Goal: Find specific page/section: Find specific page/section

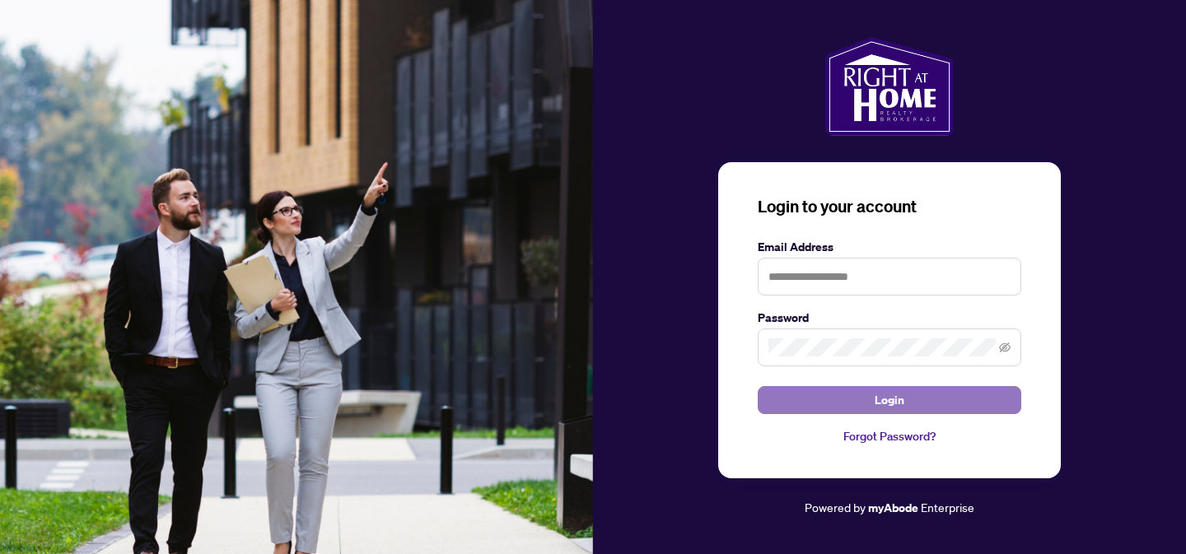
click at [887, 403] on span "Login" at bounding box center [889, 400] width 30 height 26
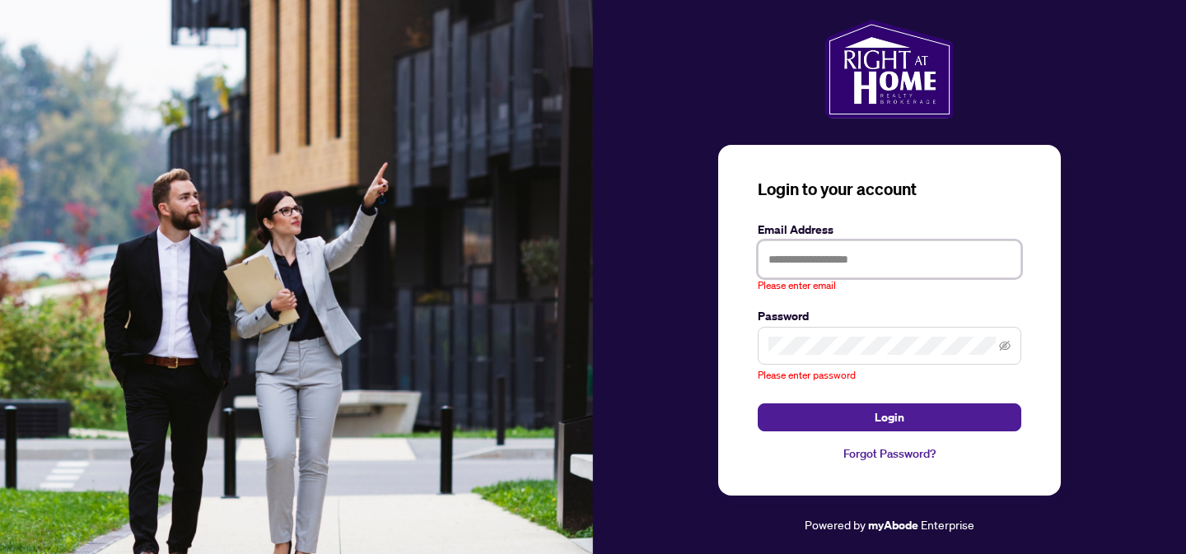
click at [777, 256] on input "text" at bounding box center [888, 259] width 263 height 38
type input "**********"
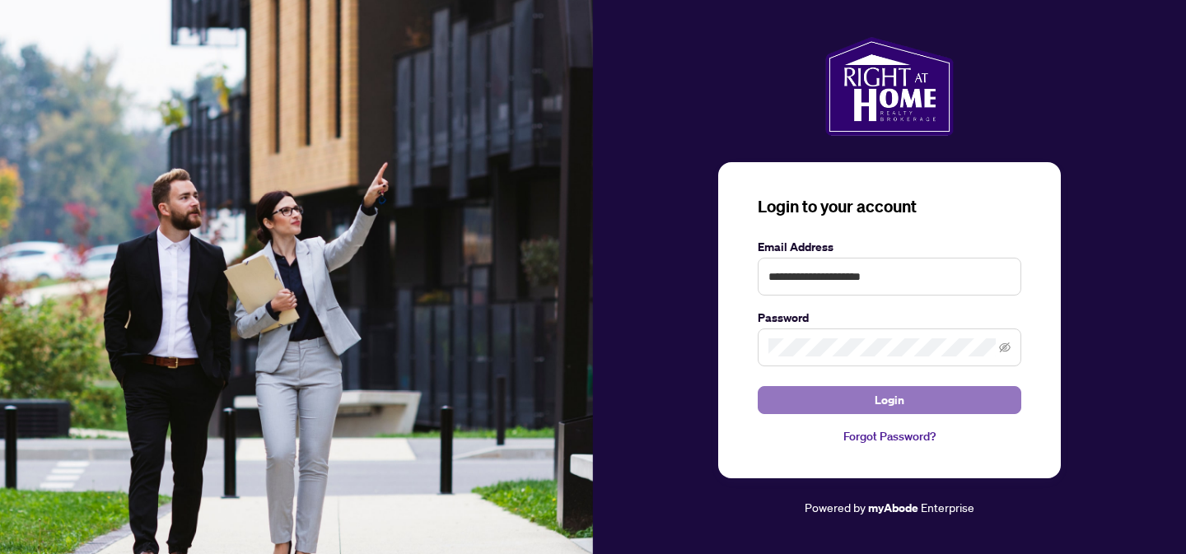
click at [888, 399] on span "Login" at bounding box center [889, 400] width 30 height 26
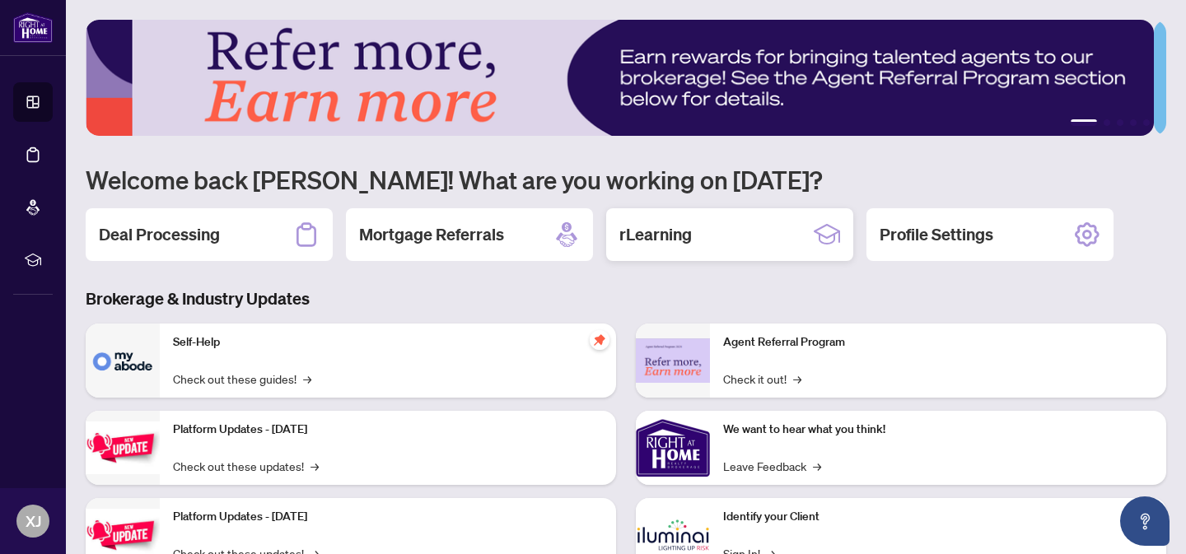
click at [678, 233] on h2 "rLearning" at bounding box center [655, 234] width 72 height 23
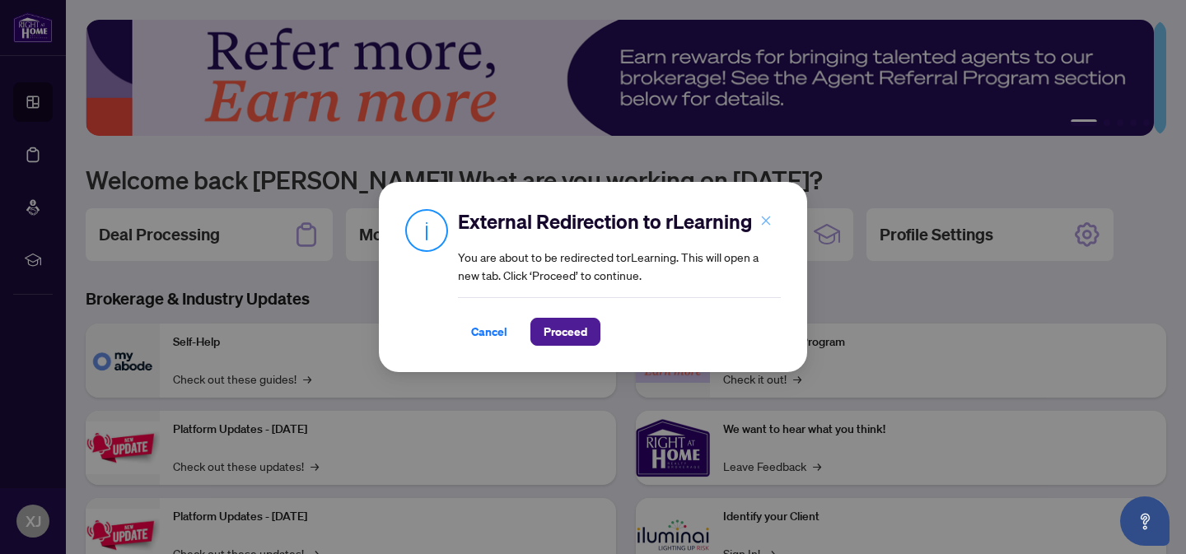
click at [763, 221] on icon "close" at bounding box center [766, 221] width 12 height 12
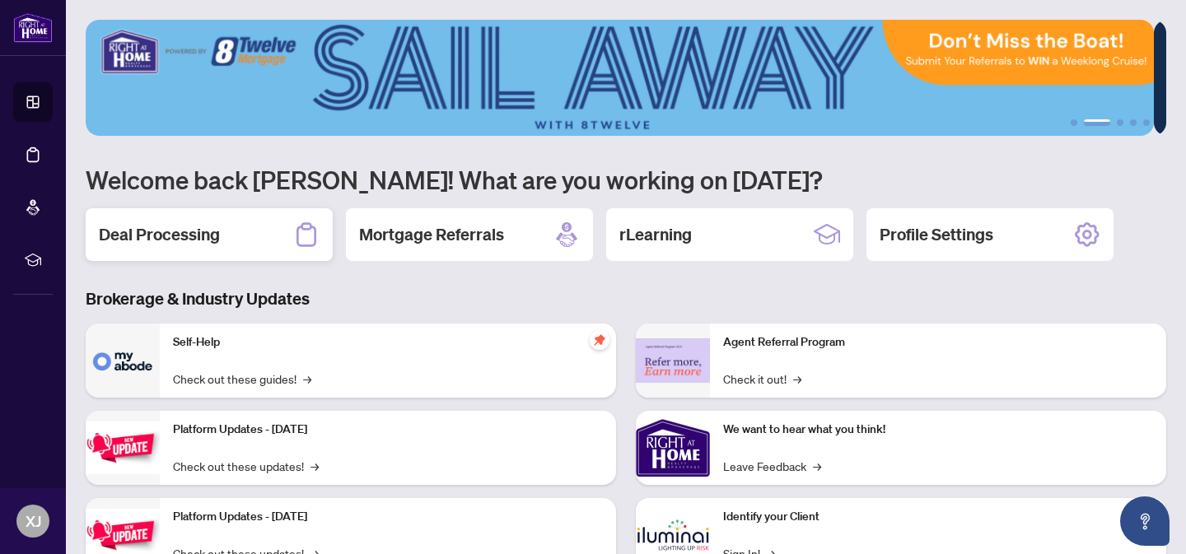
click at [212, 241] on h2 "Deal Processing" at bounding box center [159, 234] width 121 height 23
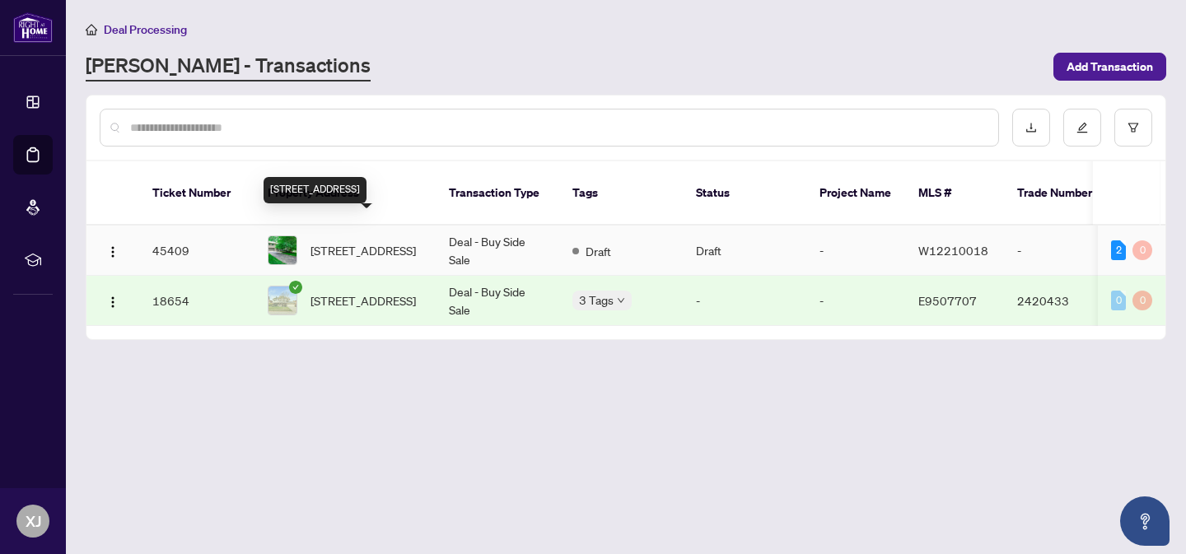
click at [357, 241] on span "[STREET_ADDRESS]" at bounding box center [362, 250] width 105 height 18
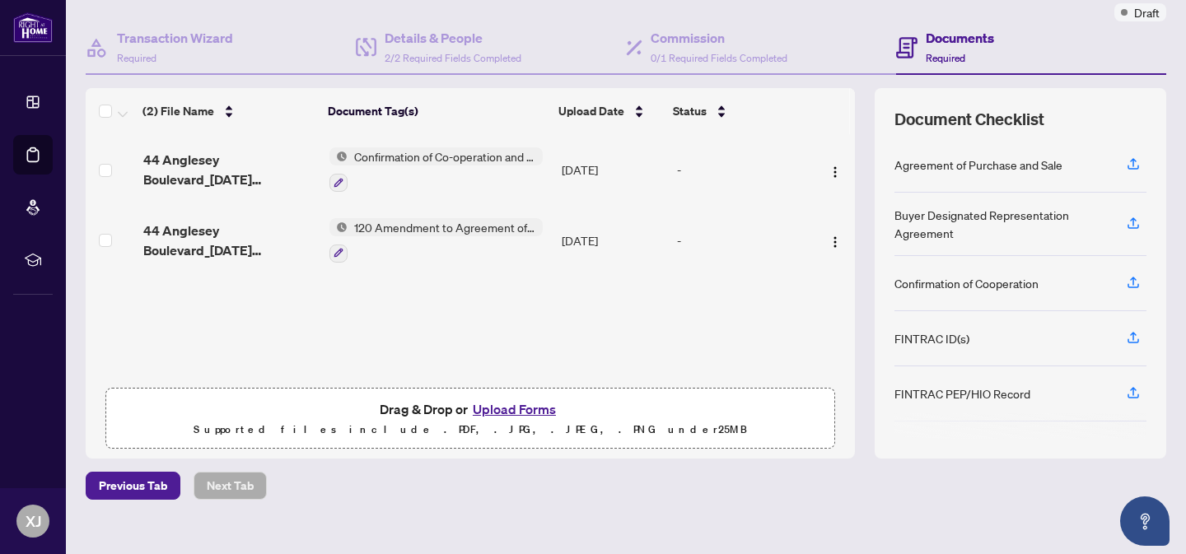
scroll to position [159, 0]
